Goal: Information Seeking & Learning: Learn about a topic

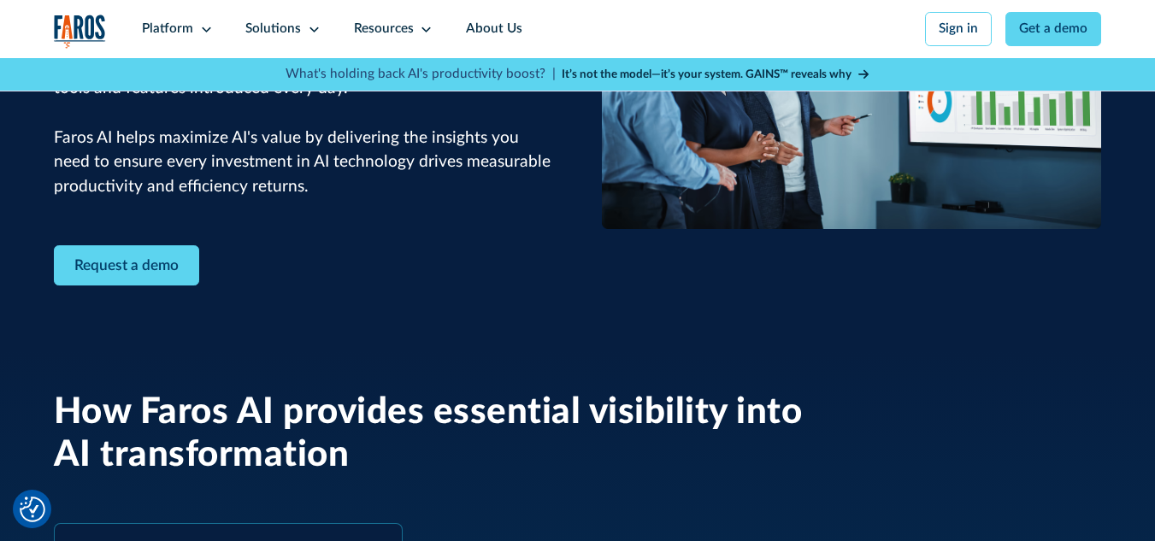
scroll to position [513, 0]
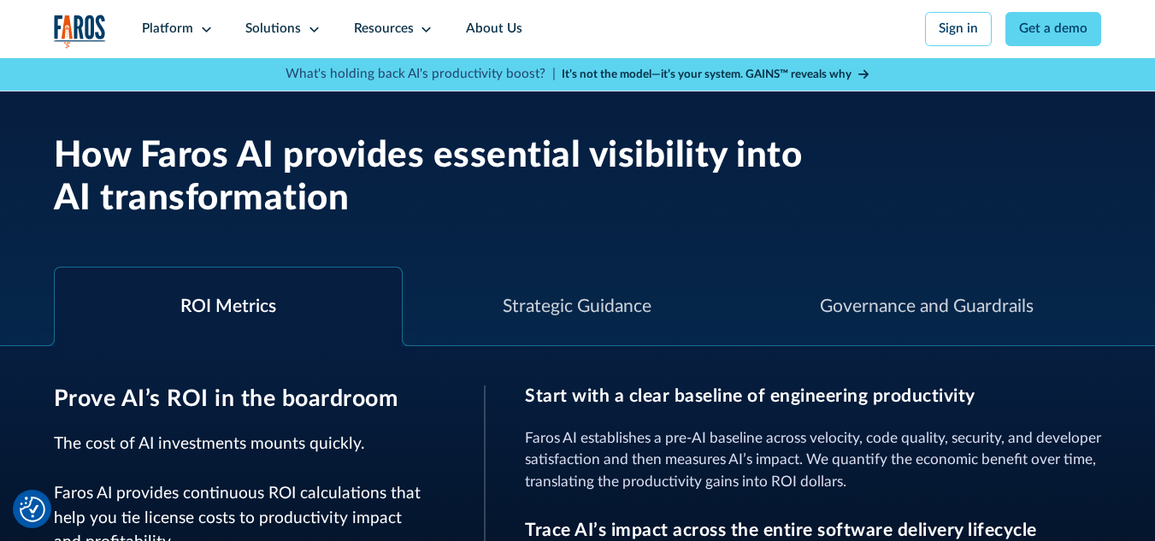
click at [405, 330] on div at bounding box center [410, 338] width 16 height 16
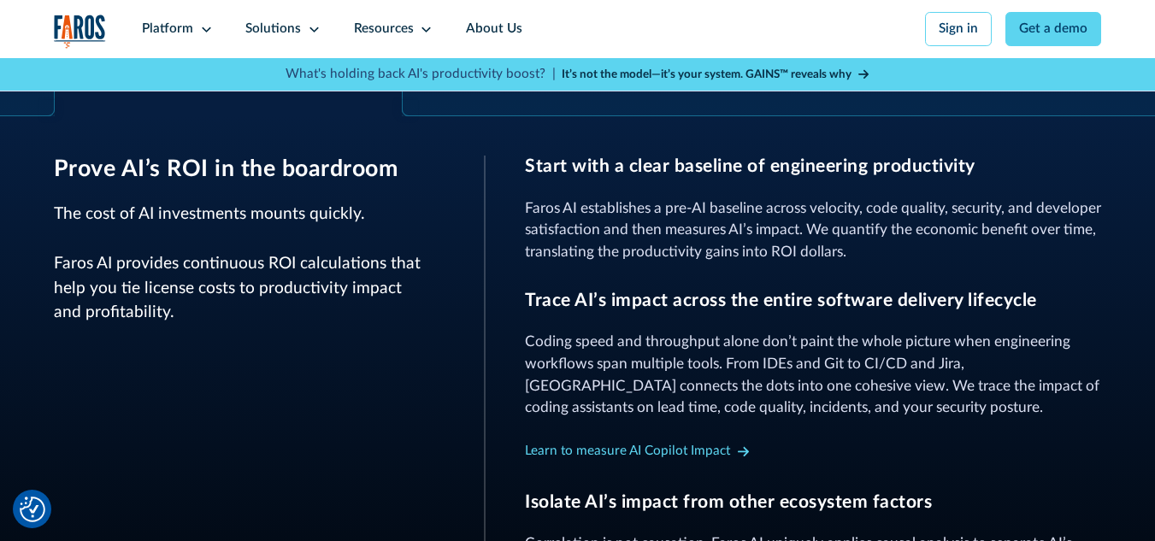
scroll to position [855, 0]
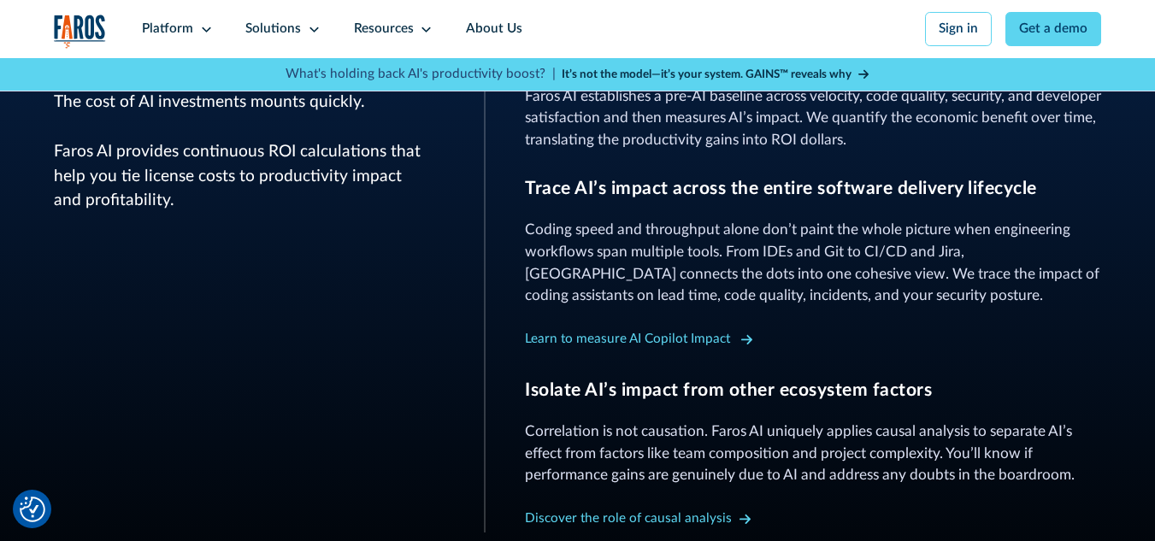
click at [743, 333] on icon at bounding box center [746, 339] width 11 height 13
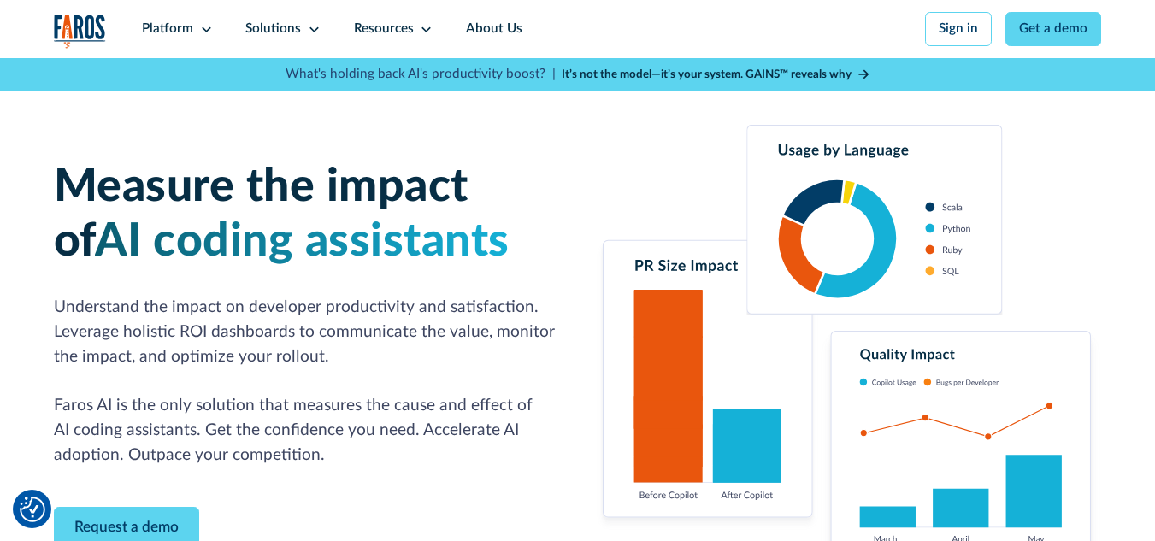
click at [650, 72] on strong "It’s not the model—it’s your system. GAINS™ reveals why" at bounding box center [707, 74] width 290 height 12
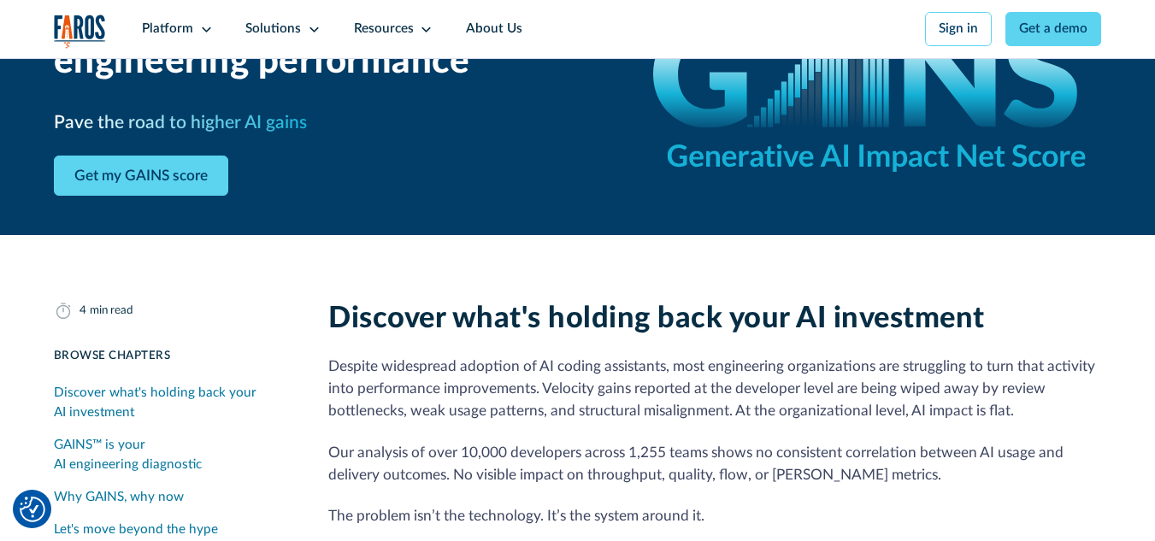
scroll to position [171, 0]
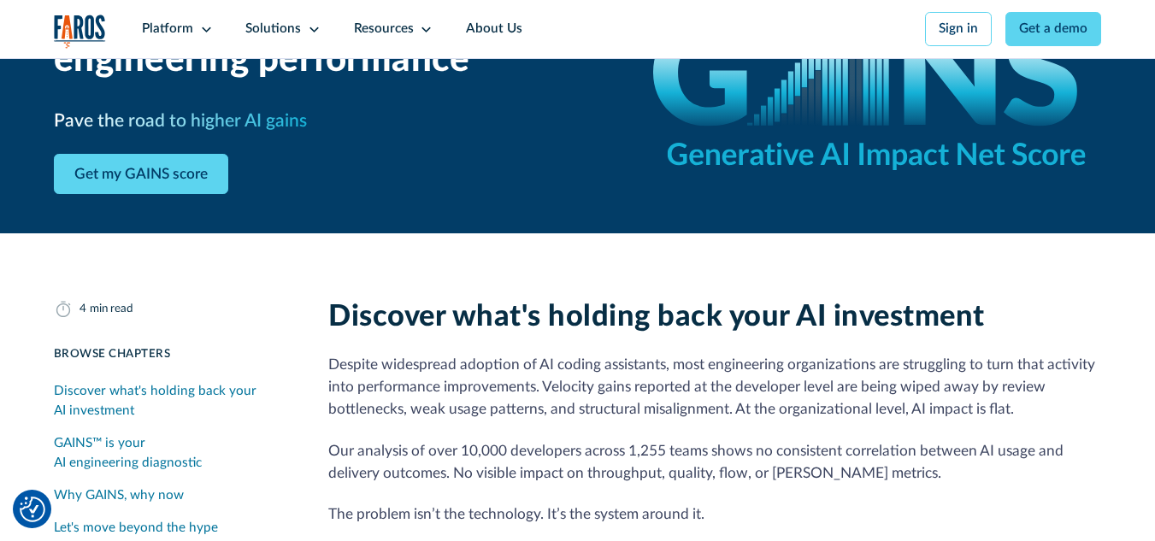
click at [28, 503] on img "Cookie Settings" at bounding box center [33, 510] width 26 height 26
